Goal: Find specific page/section: Find specific page/section

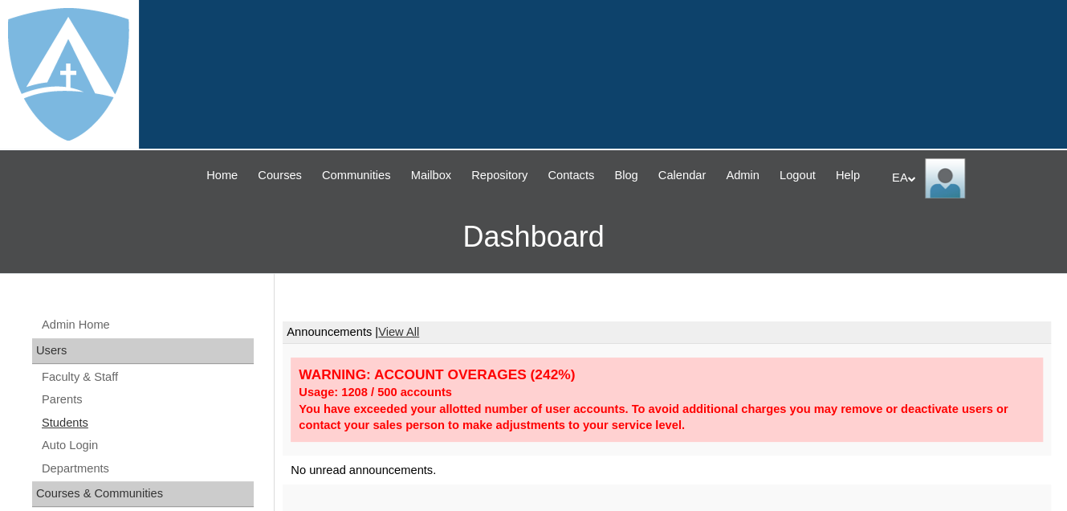
click at [87, 433] on link "Students" at bounding box center [147, 423] width 214 height 20
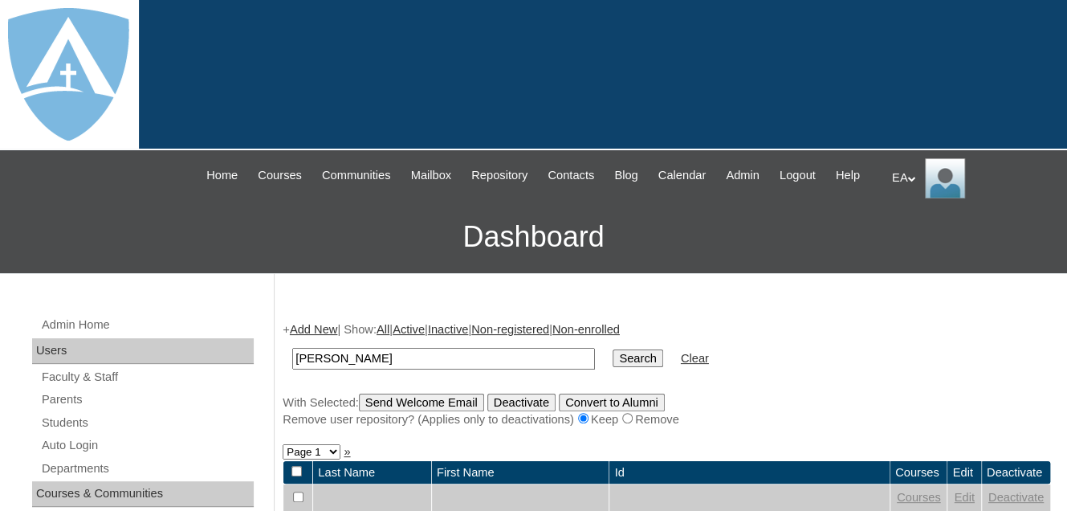
type input "[PERSON_NAME]"
click at [613, 367] on input "Search" at bounding box center [638, 358] width 50 height 18
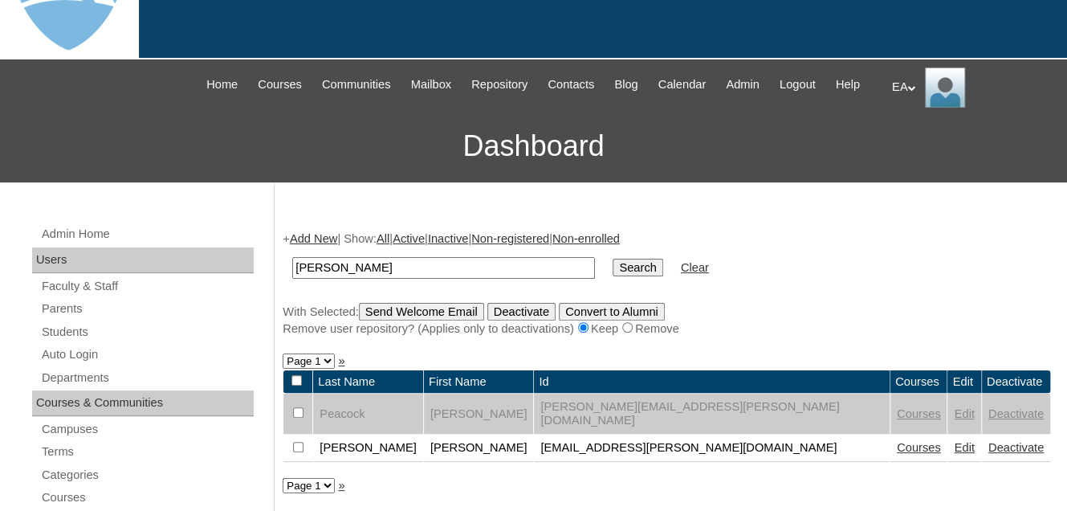
scroll to position [241, 0]
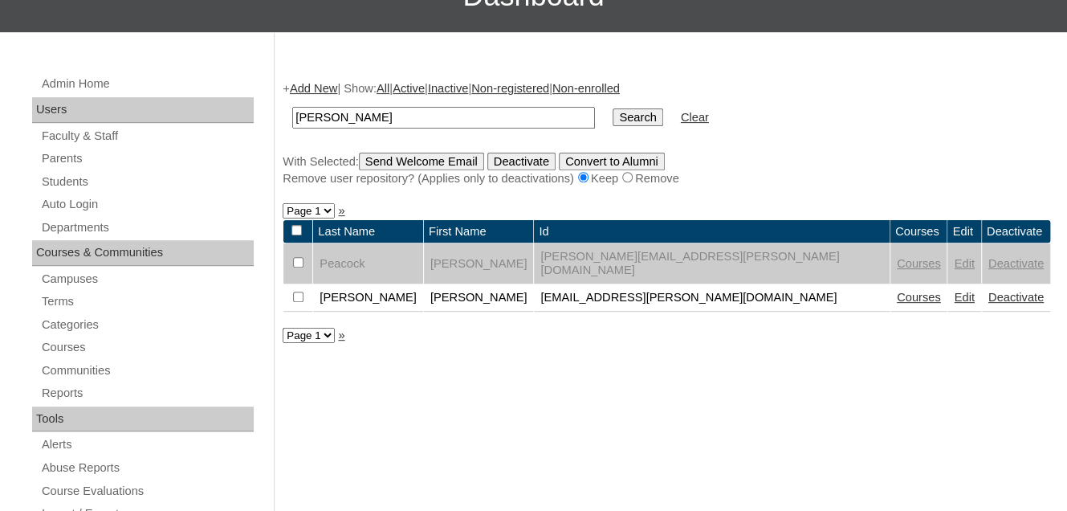
click at [954, 299] on link "Edit" at bounding box center [964, 297] width 20 height 13
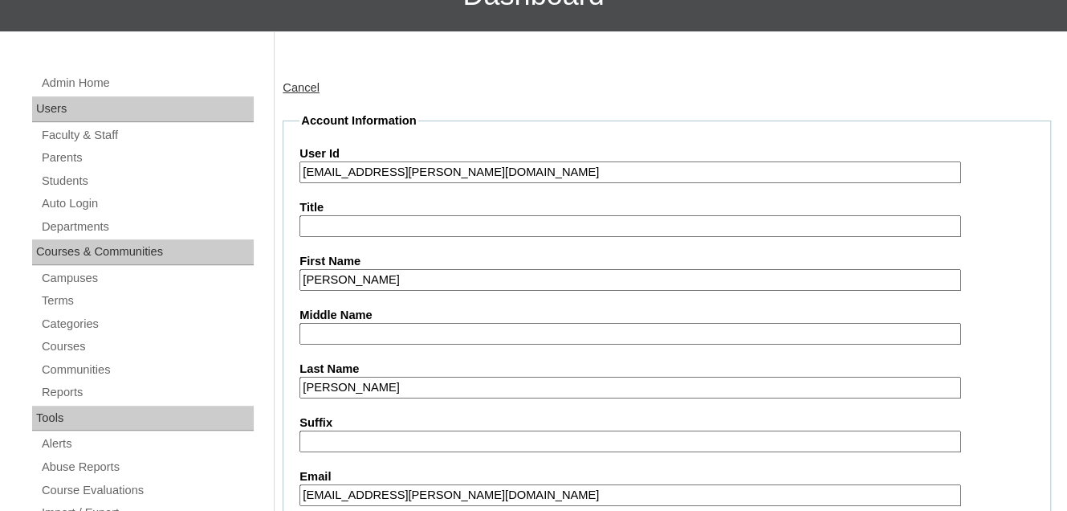
type input "primarystudentEA"
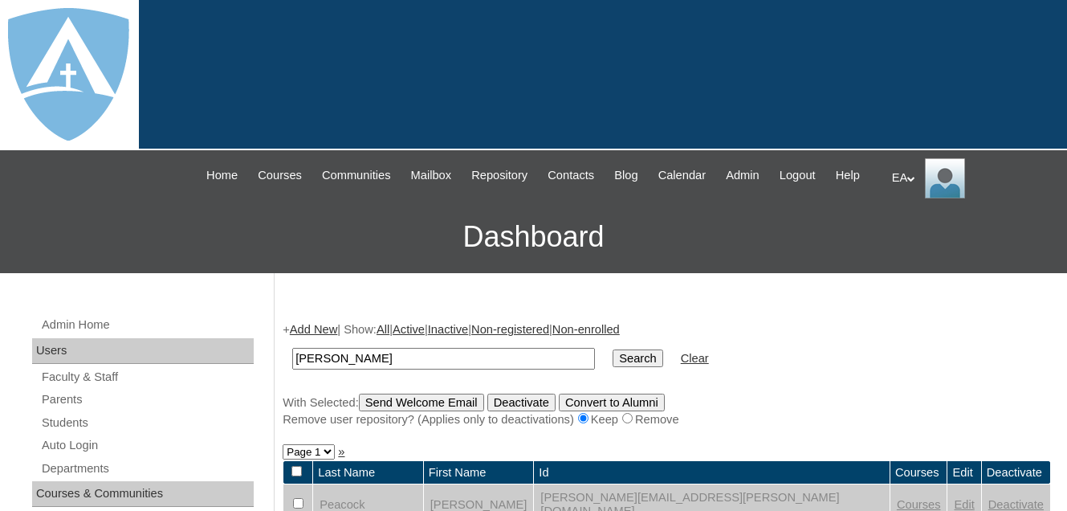
scroll to position [221, 0]
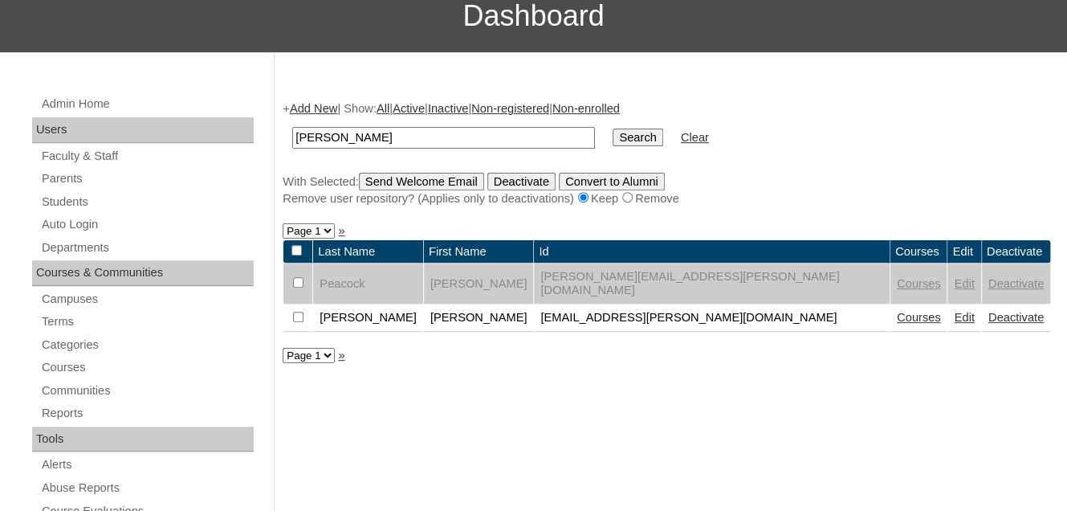
click at [897, 315] on link "Courses" at bounding box center [919, 317] width 44 height 13
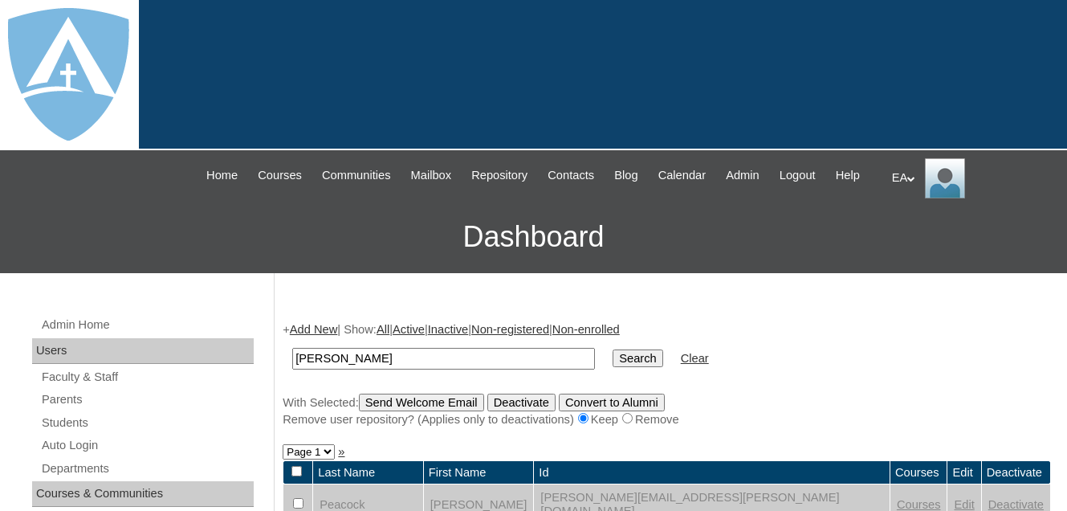
scroll to position [201, 0]
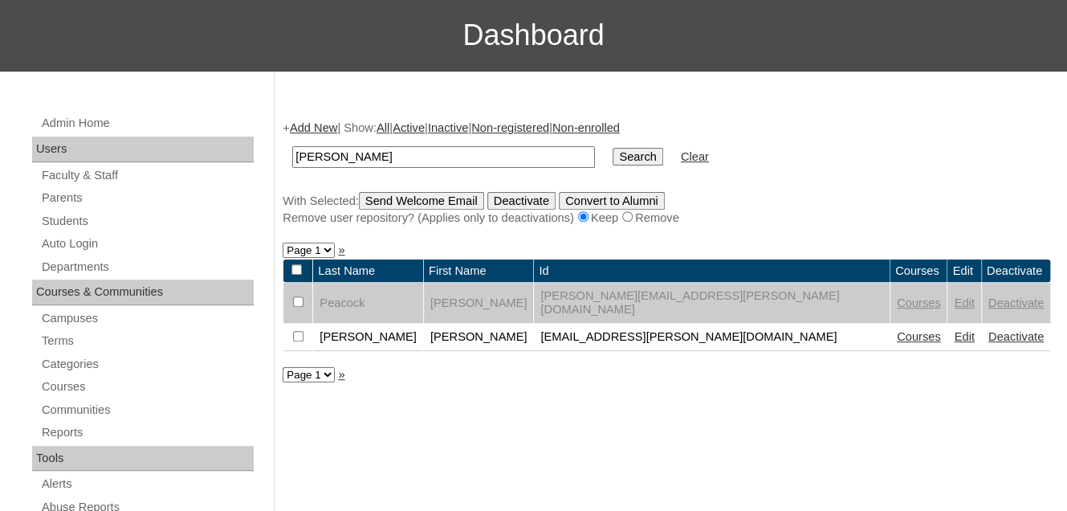
click at [954, 339] on link "Edit" at bounding box center [964, 336] width 20 height 13
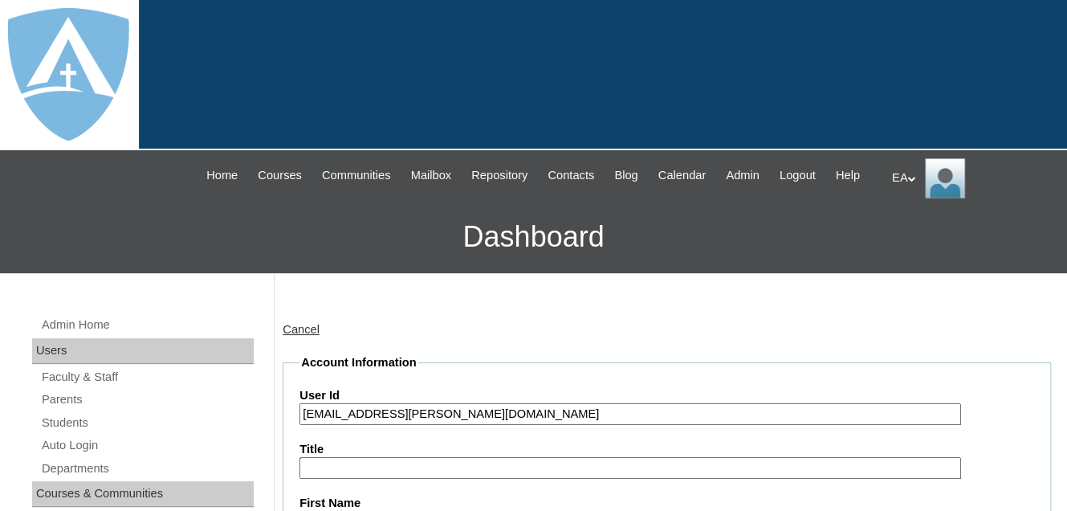
type input "primarystudentEA"
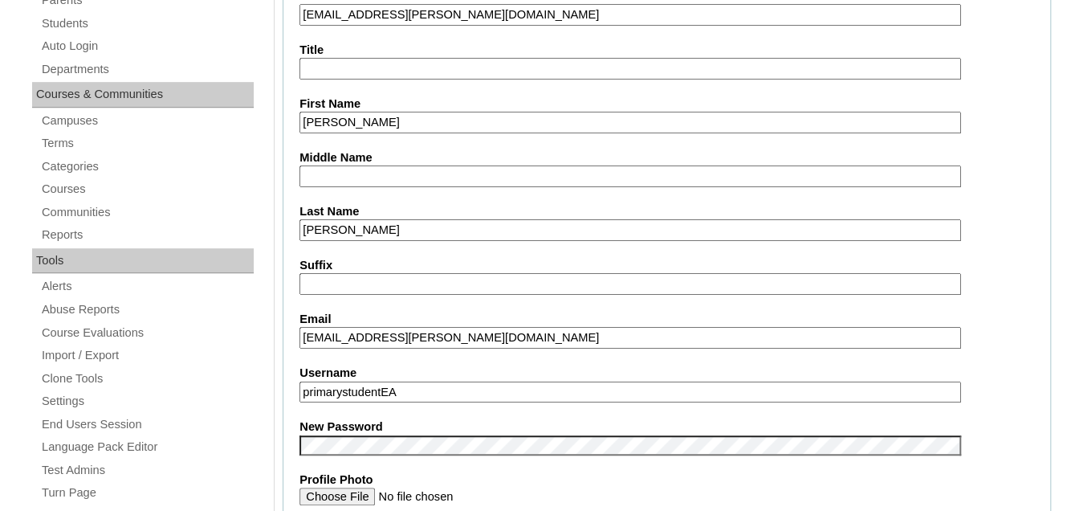
scroll to position [401, 0]
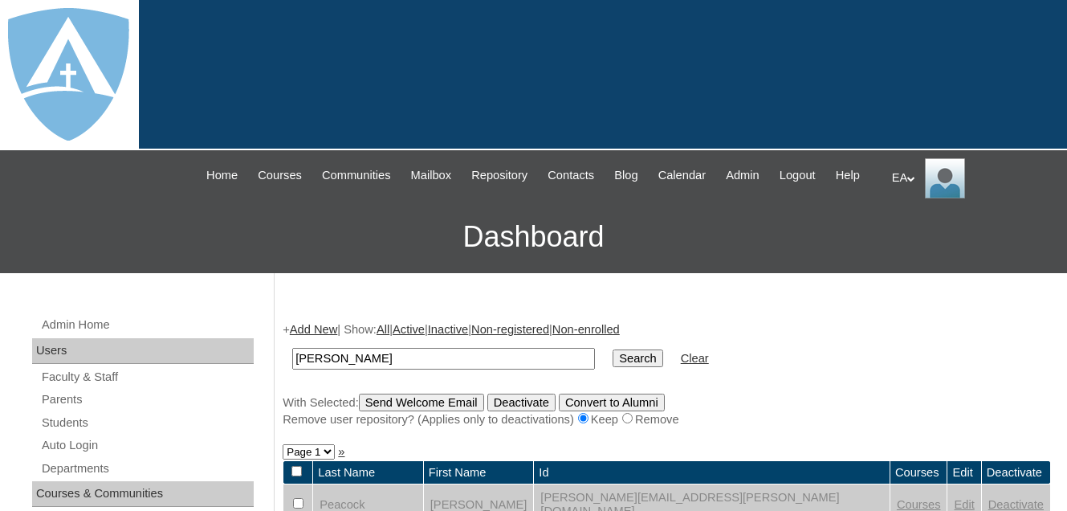
scroll to position [201, 0]
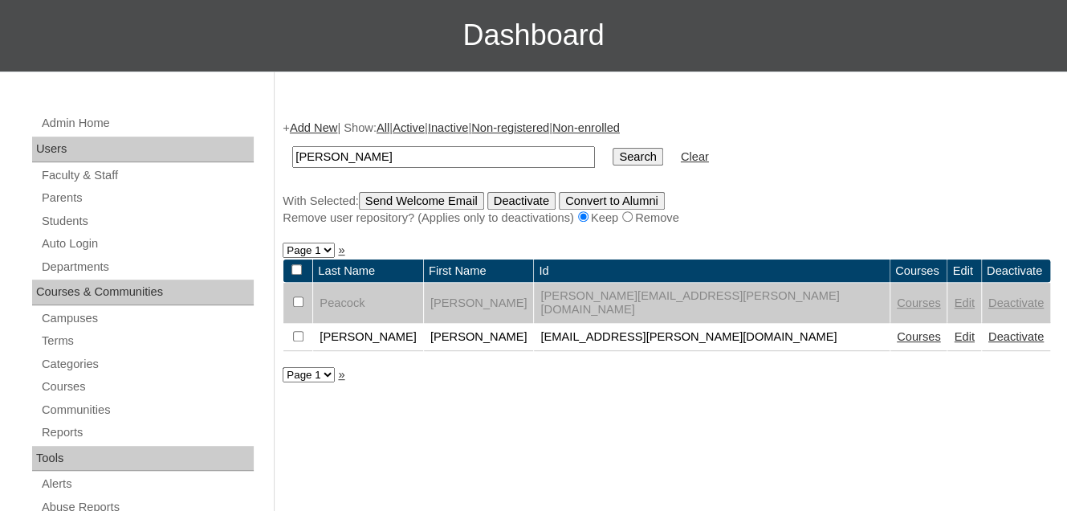
click at [954, 340] on link "Edit" at bounding box center [964, 336] width 20 height 13
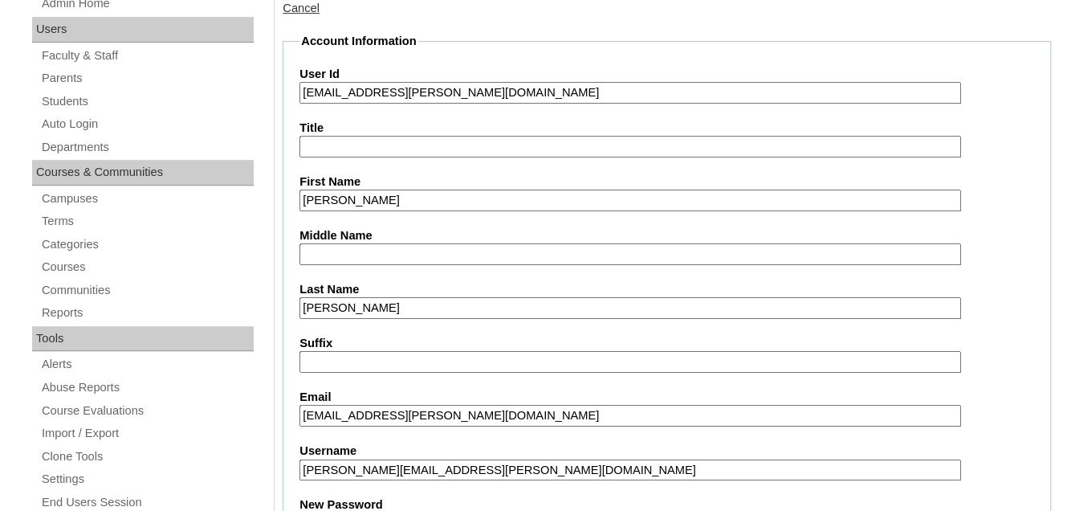
scroll to position [642, 0]
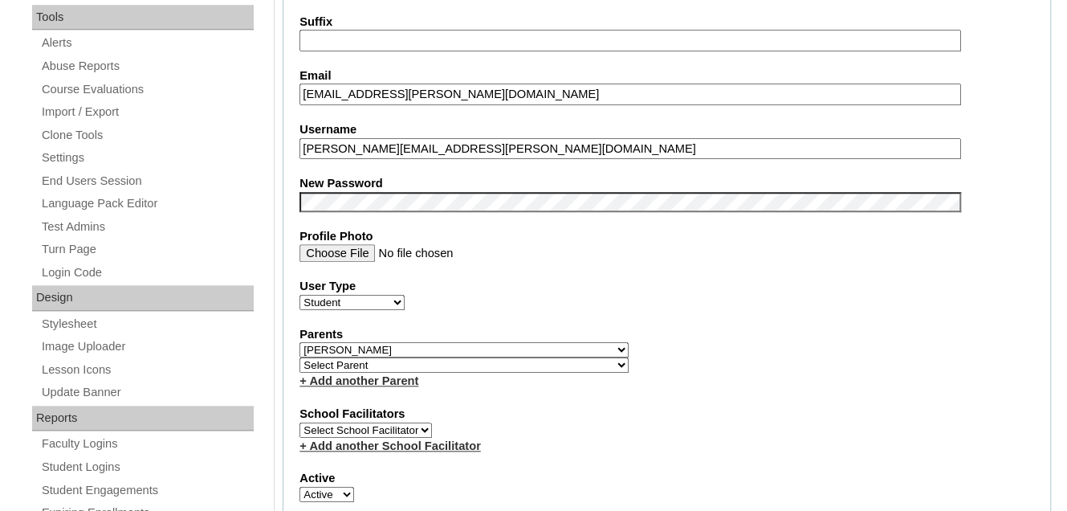
drag, startPoint x: 551, startPoint y: 161, endPoint x: 295, endPoint y: 171, distance: 256.3
click at [293, 171] on fieldset "Account Information User Id 26elliott.rollinson@enlightiumstudent.com Title Fir…" at bounding box center [667, 362] width 768 height 1301
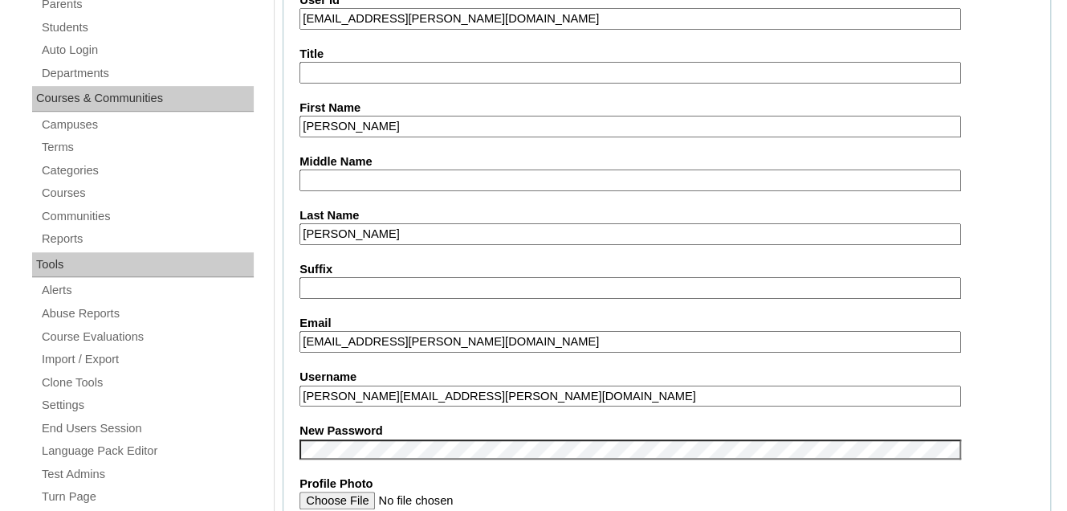
scroll to position [241, 0]
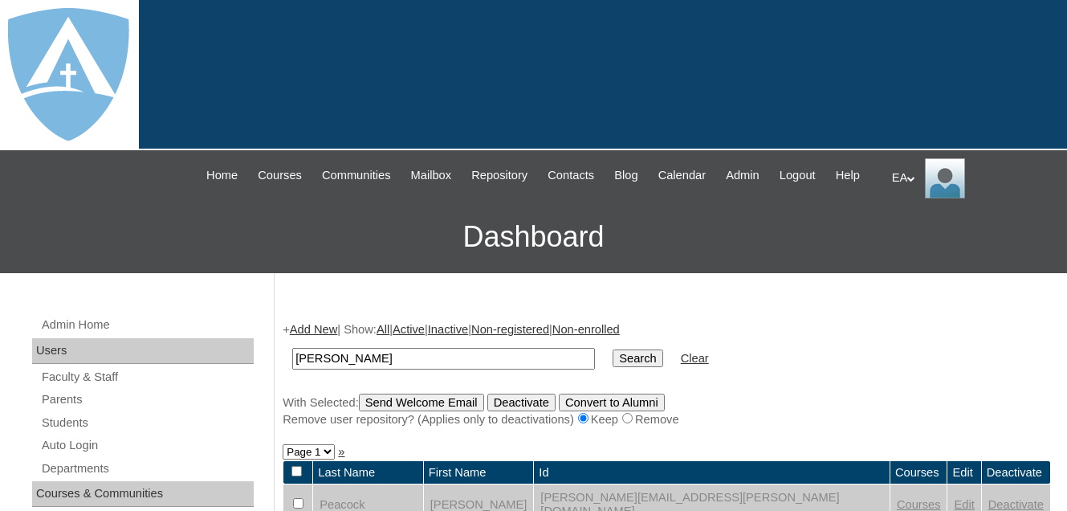
scroll to position [201, 0]
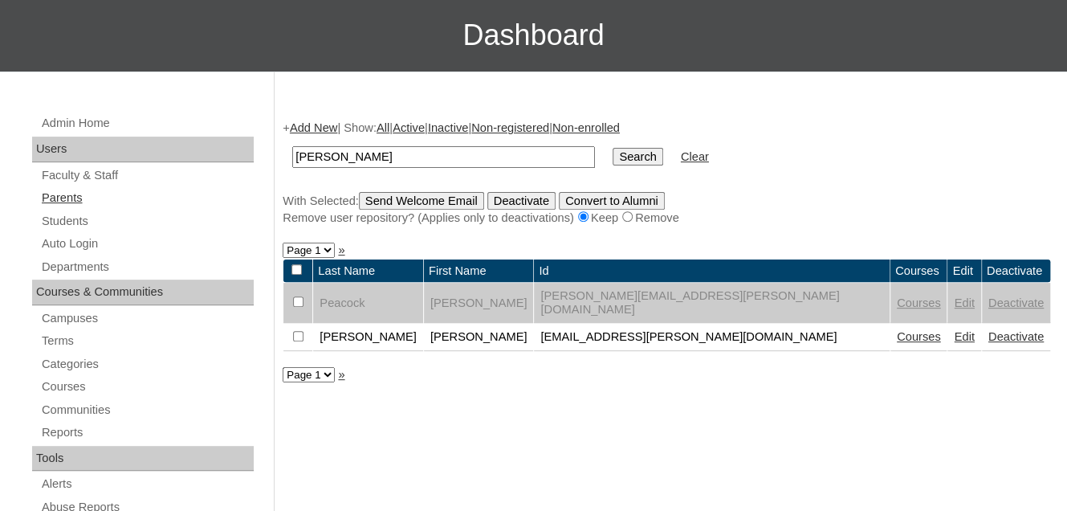
click at [66, 208] on link "Parents" at bounding box center [147, 198] width 214 height 20
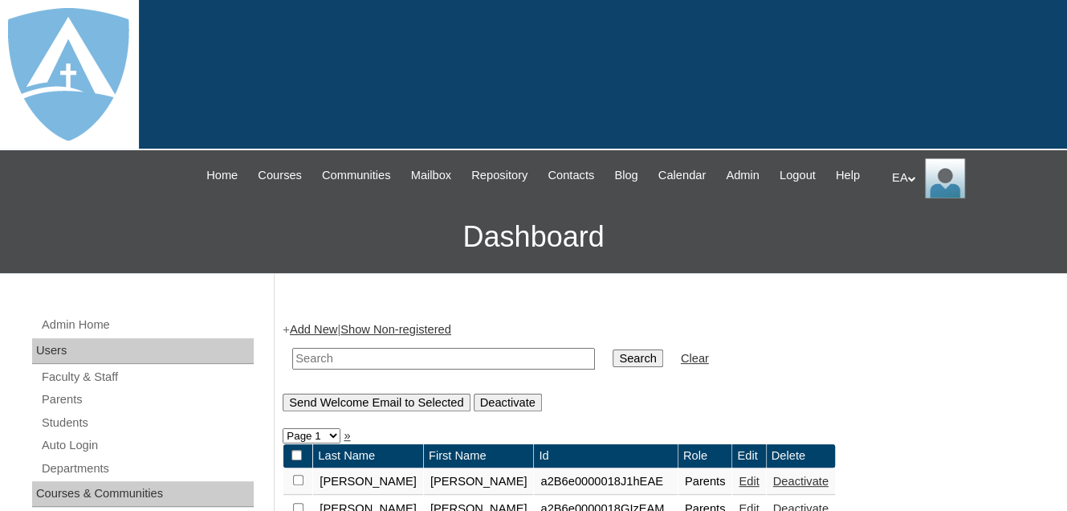
click at [386, 369] on input "text" at bounding box center [443, 359] width 303 height 22
type input "[PERSON_NAME]"
click at [613, 367] on input "Search" at bounding box center [638, 358] width 50 height 18
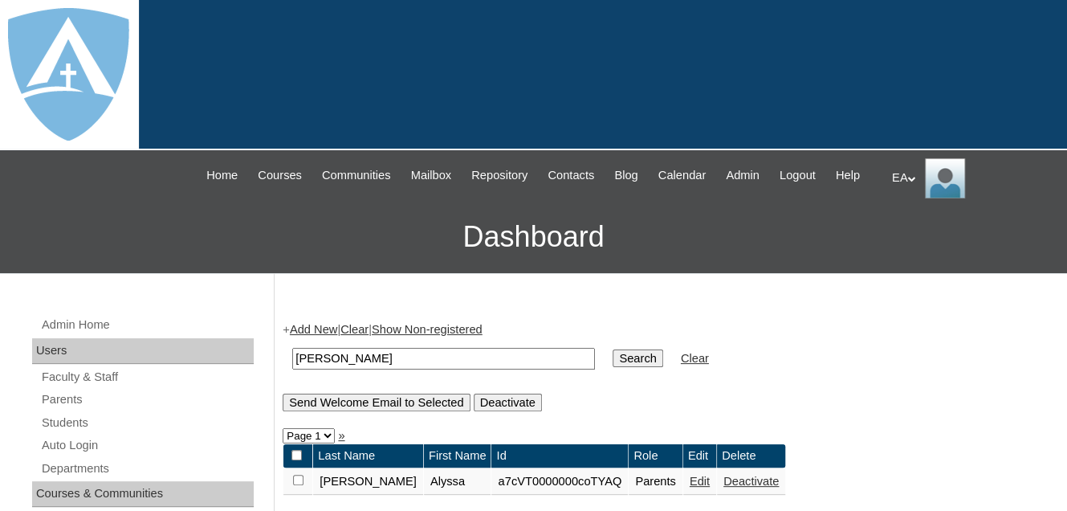
scroll to position [241, 0]
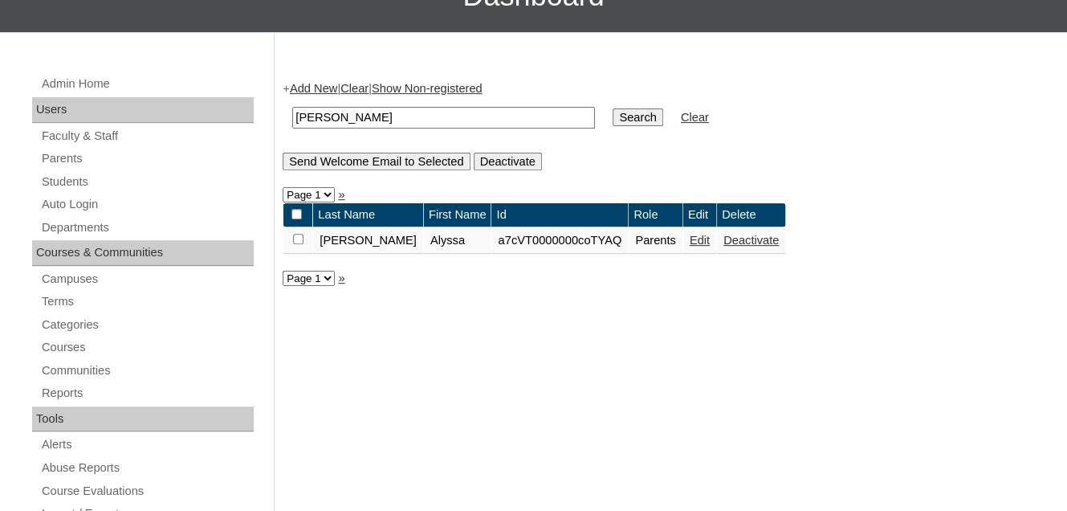
click at [690, 246] on link "Edit" at bounding box center [700, 240] width 20 height 13
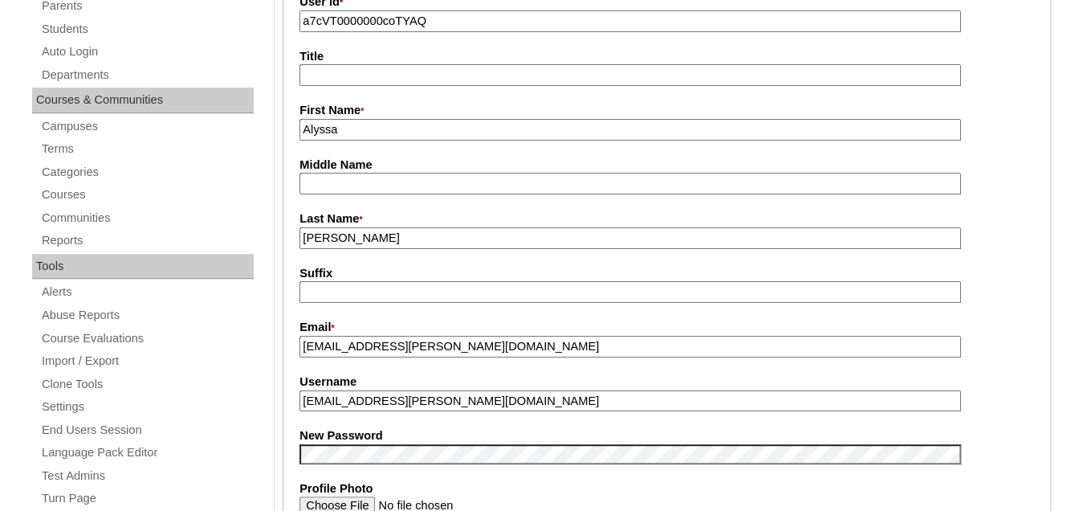
scroll to position [482, 0]
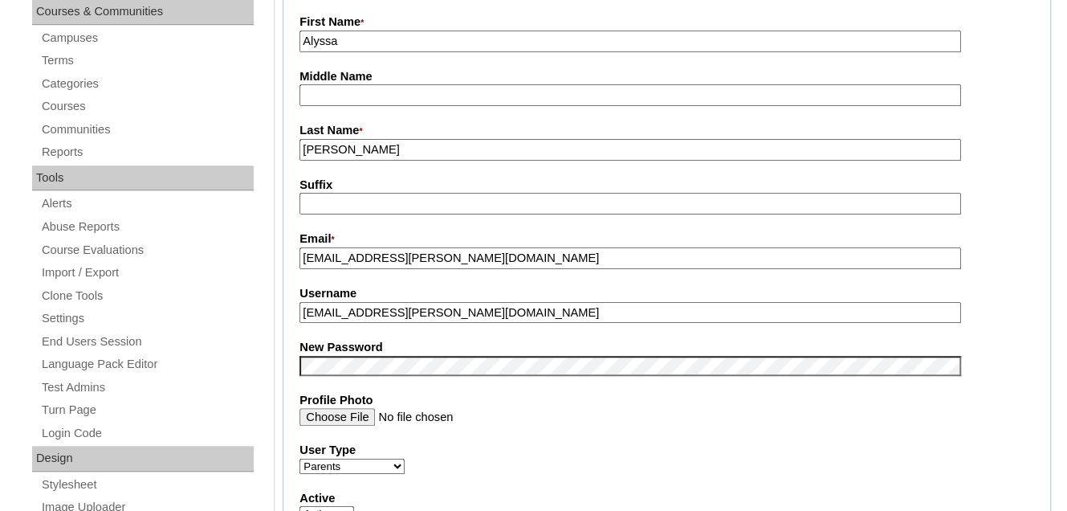
drag, startPoint x: 458, startPoint y: 324, endPoint x: 291, endPoint y: 329, distance: 167.9
click at [291, 329] on fieldset "Account Information User Id * a7cVT0000000coTYAQ Title First Name * Alyssa Midd…" at bounding box center [667, 352] width 768 height 960
